Goal: Find specific page/section: Find specific page/section

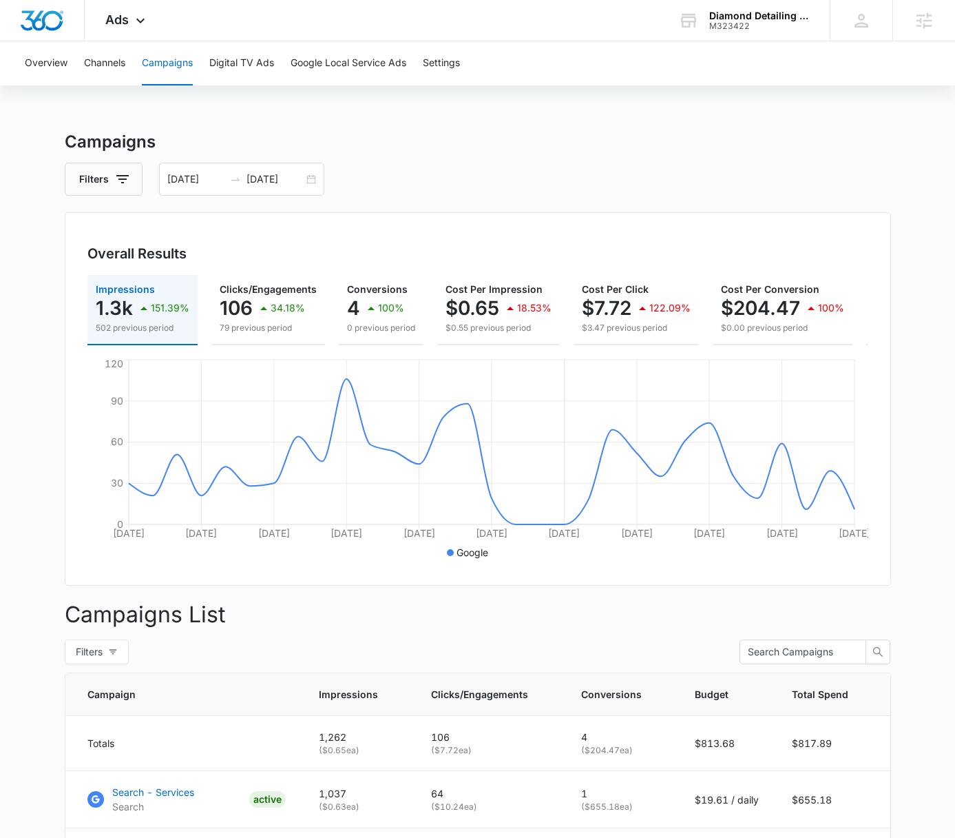
click at [767, 15] on div "Diamond Detailing LLC" at bounding box center [759, 15] width 101 height 11
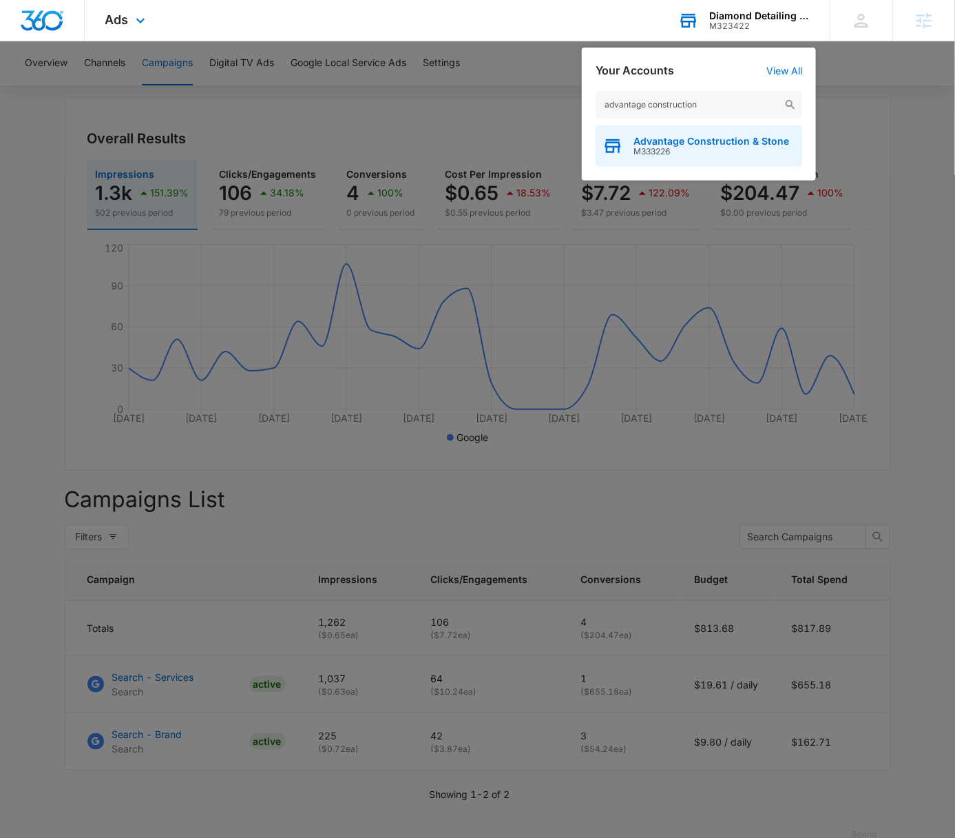
type input "advantage construction"
click at [718, 140] on span "Advantage Construction & Stone" at bounding box center [712, 141] width 156 height 11
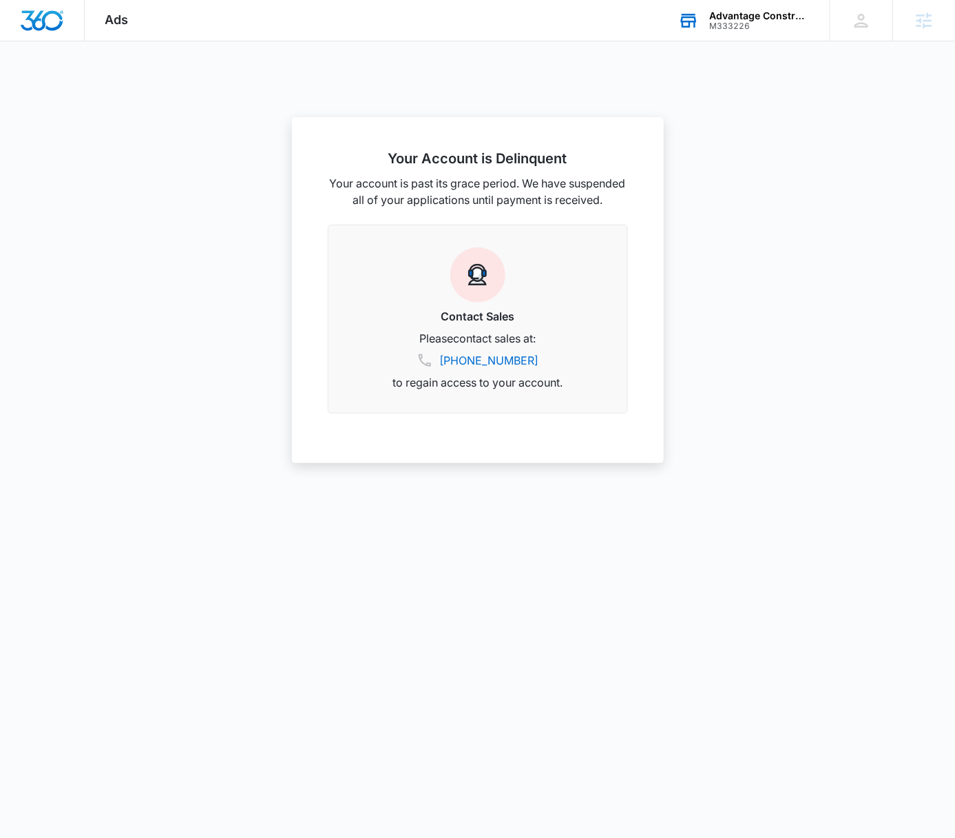
click at [422, 54] on div at bounding box center [477, 419] width 955 height 838
click at [549, 88] on div at bounding box center [477, 419] width 955 height 838
click at [118, 14] on span "Ads" at bounding box center [116, 19] width 23 height 14
click at [749, 72] on div at bounding box center [477, 419] width 955 height 838
click at [736, 126] on div at bounding box center [477, 419] width 955 height 838
